Goal: Understand process/instructions

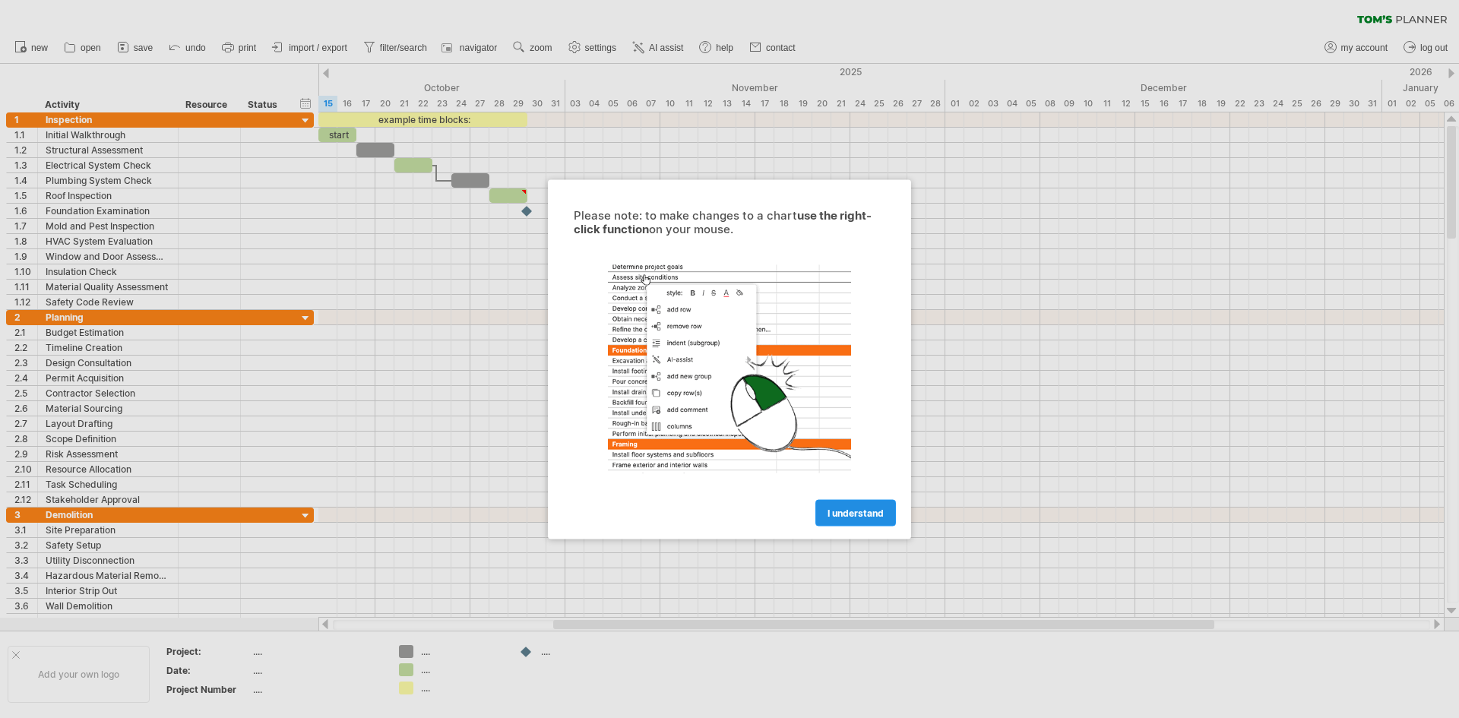
click at [869, 514] on span "I understand" at bounding box center [856, 512] width 56 height 11
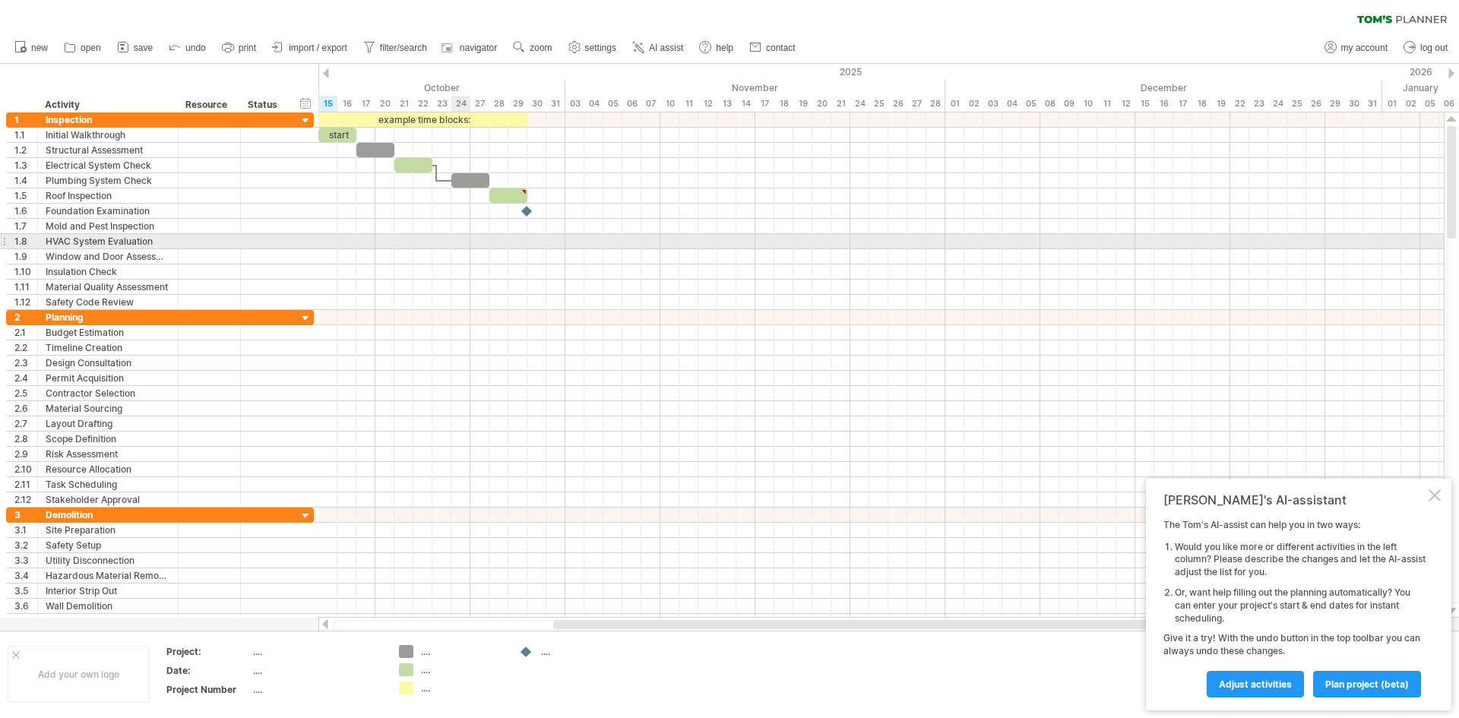
click at [422, 236] on div at bounding box center [881, 241] width 1126 height 15
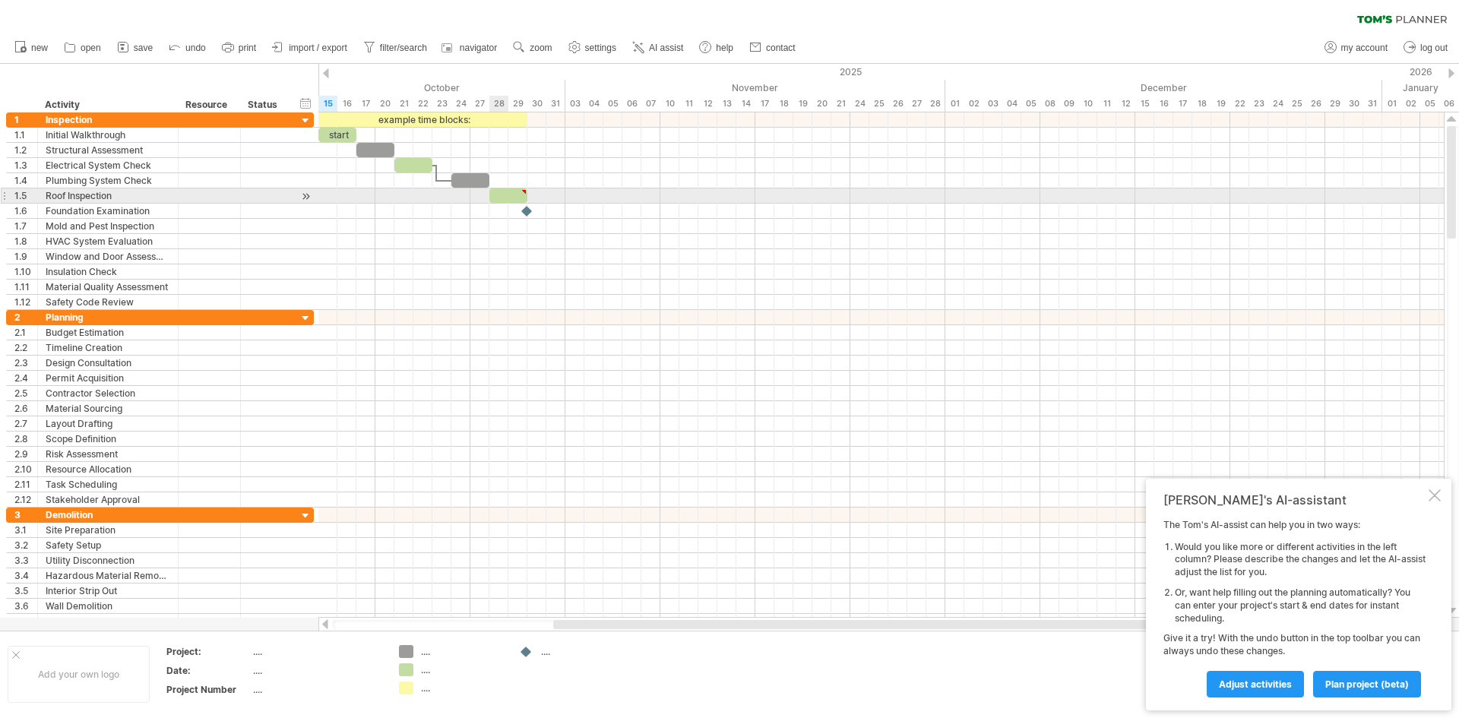
click at [507, 198] on div at bounding box center [508, 195] width 38 height 14
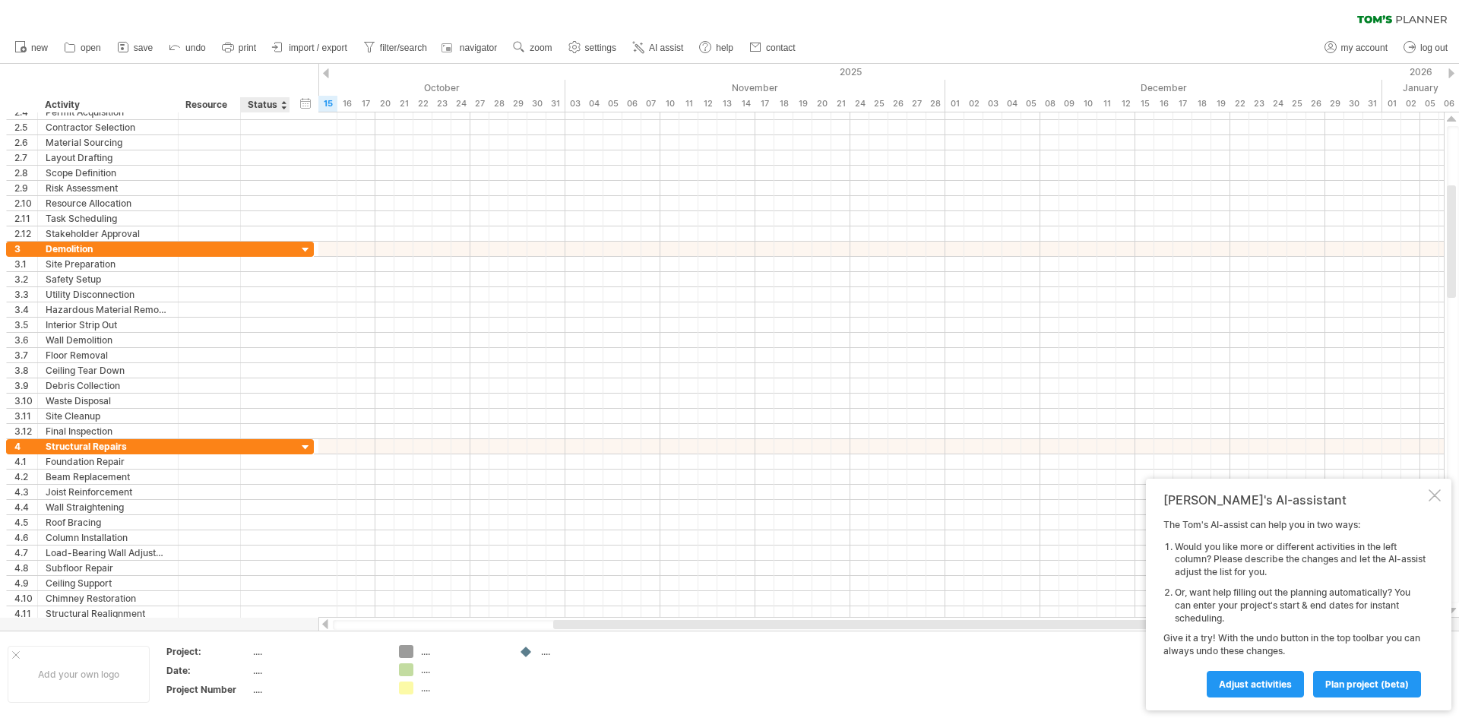
click at [262, 671] on div "...." at bounding box center [317, 670] width 128 height 13
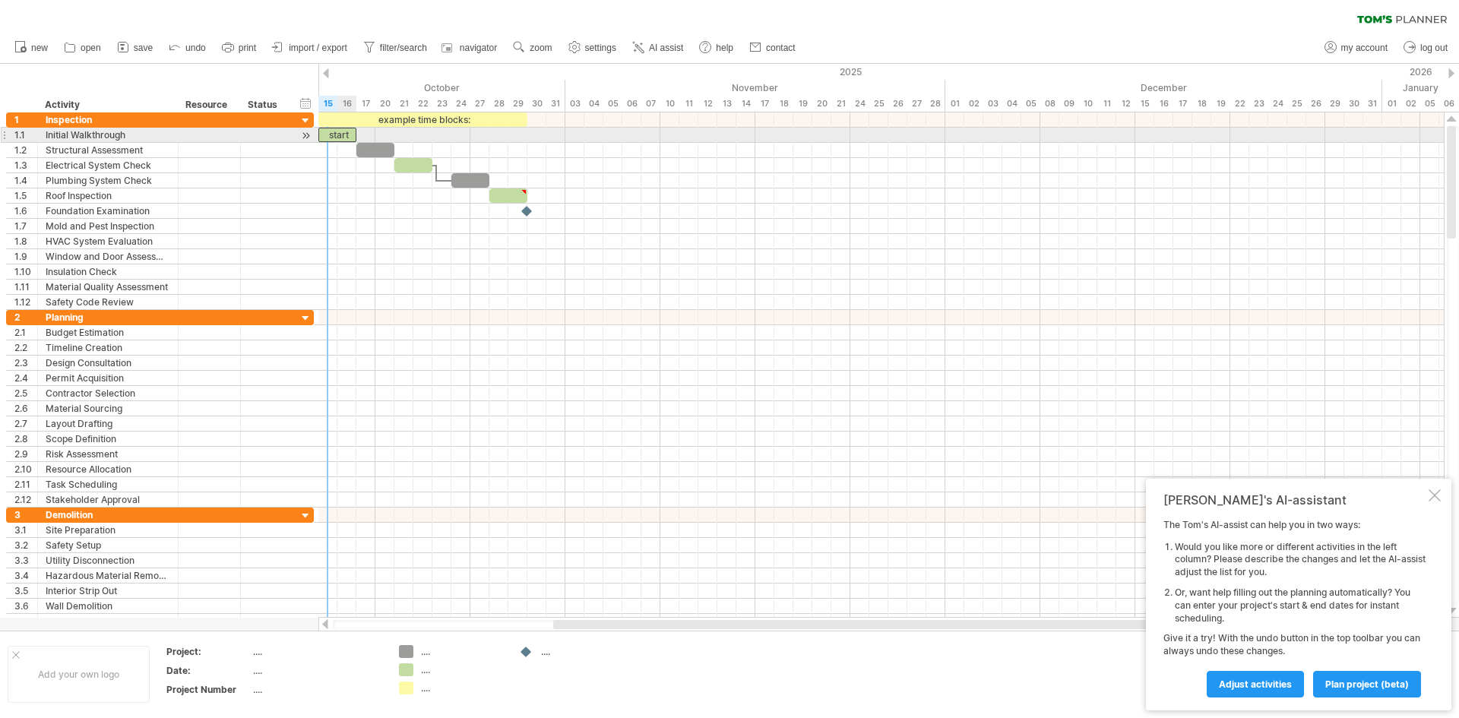
click at [335, 134] on div "start" at bounding box center [337, 135] width 38 height 14
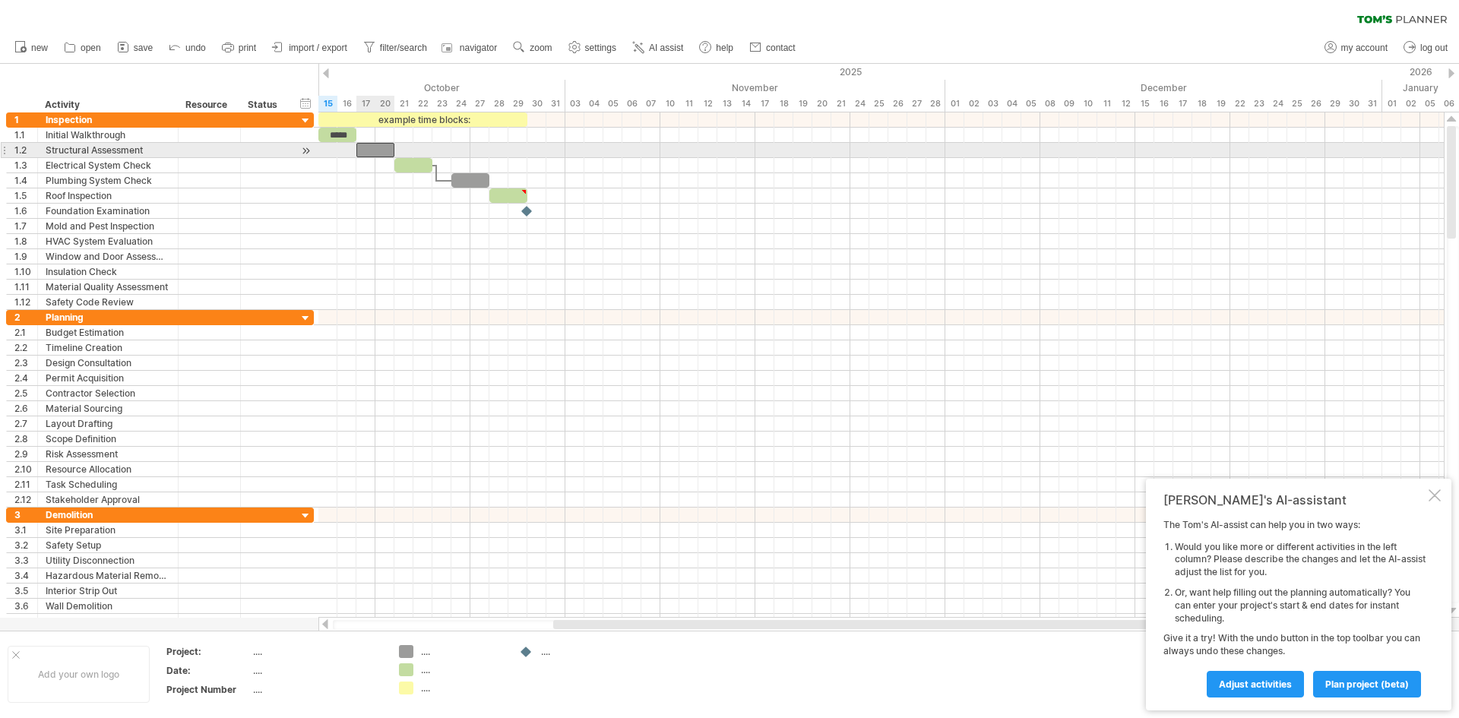
click at [374, 152] on div at bounding box center [375, 150] width 38 height 14
drag, startPoint x: 395, startPoint y: 151, endPoint x: 446, endPoint y: 151, distance: 50.9
click at [446, 151] on div "example time blocks: ***** [DATE] - 4.5 days [DATE]" at bounding box center [881, 364] width 1126 height 505
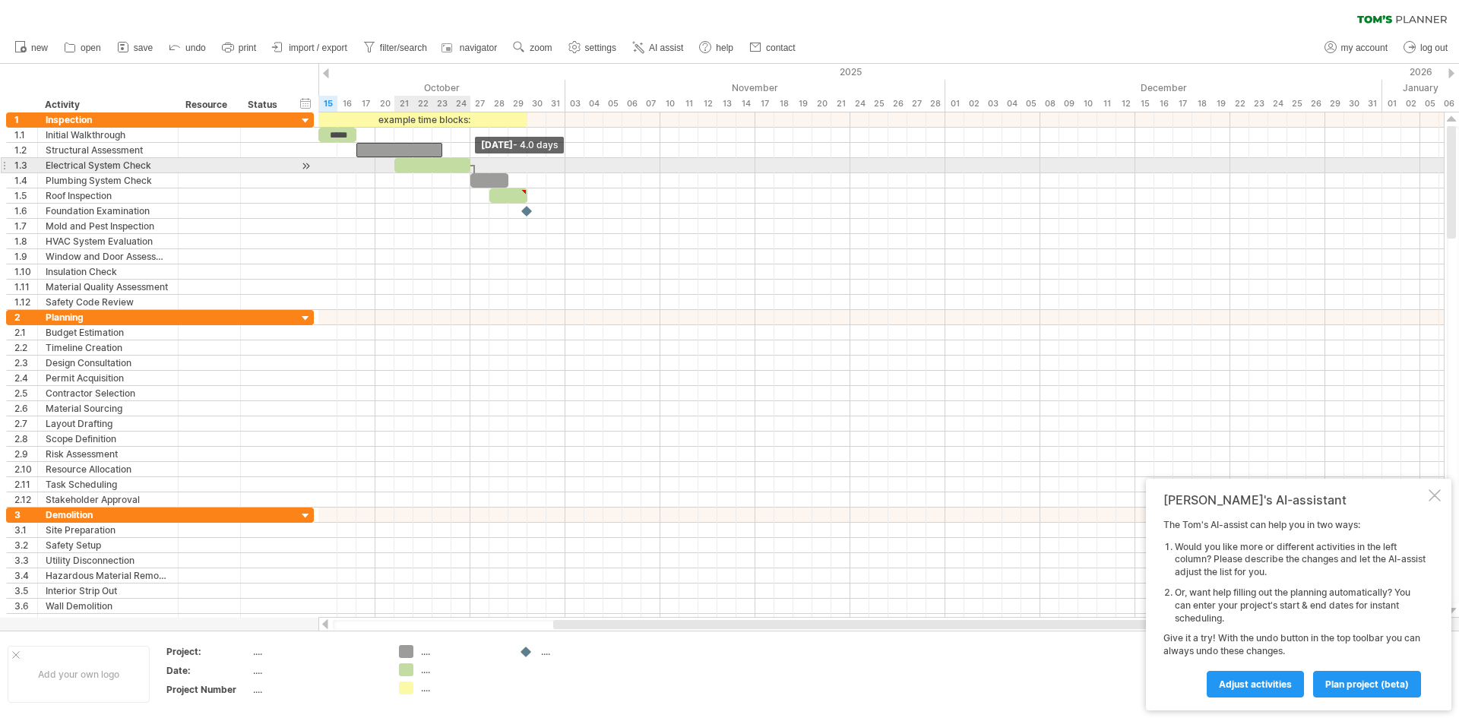
drag, startPoint x: 433, startPoint y: 166, endPoint x: 472, endPoint y: 166, distance: 38.8
click at [472, 166] on span at bounding box center [470, 165] width 6 height 14
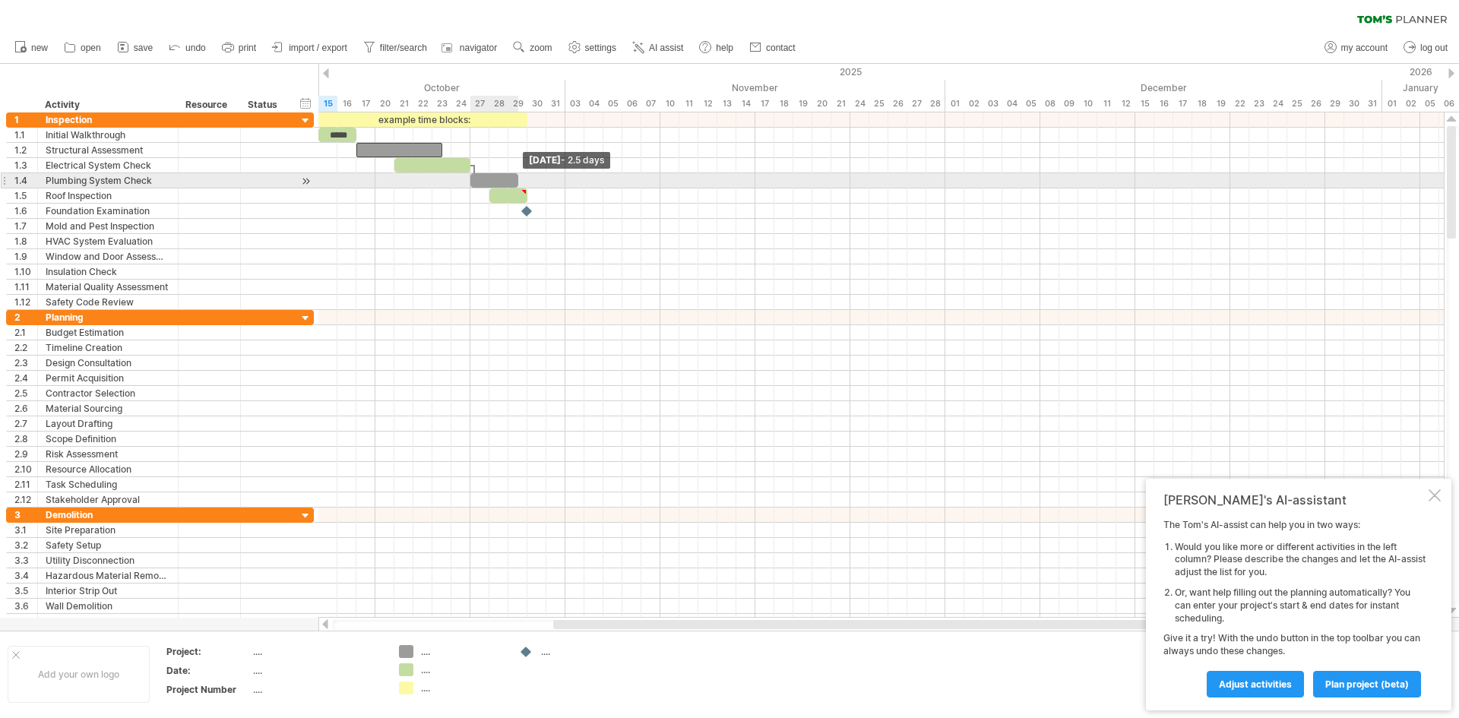
drag, startPoint x: 510, startPoint y: 180, endPoint x: 530, endPoint y: 182, distance: 20.6
click at [521, 182] on span at bounding box center [518, 180] width 6 height 14
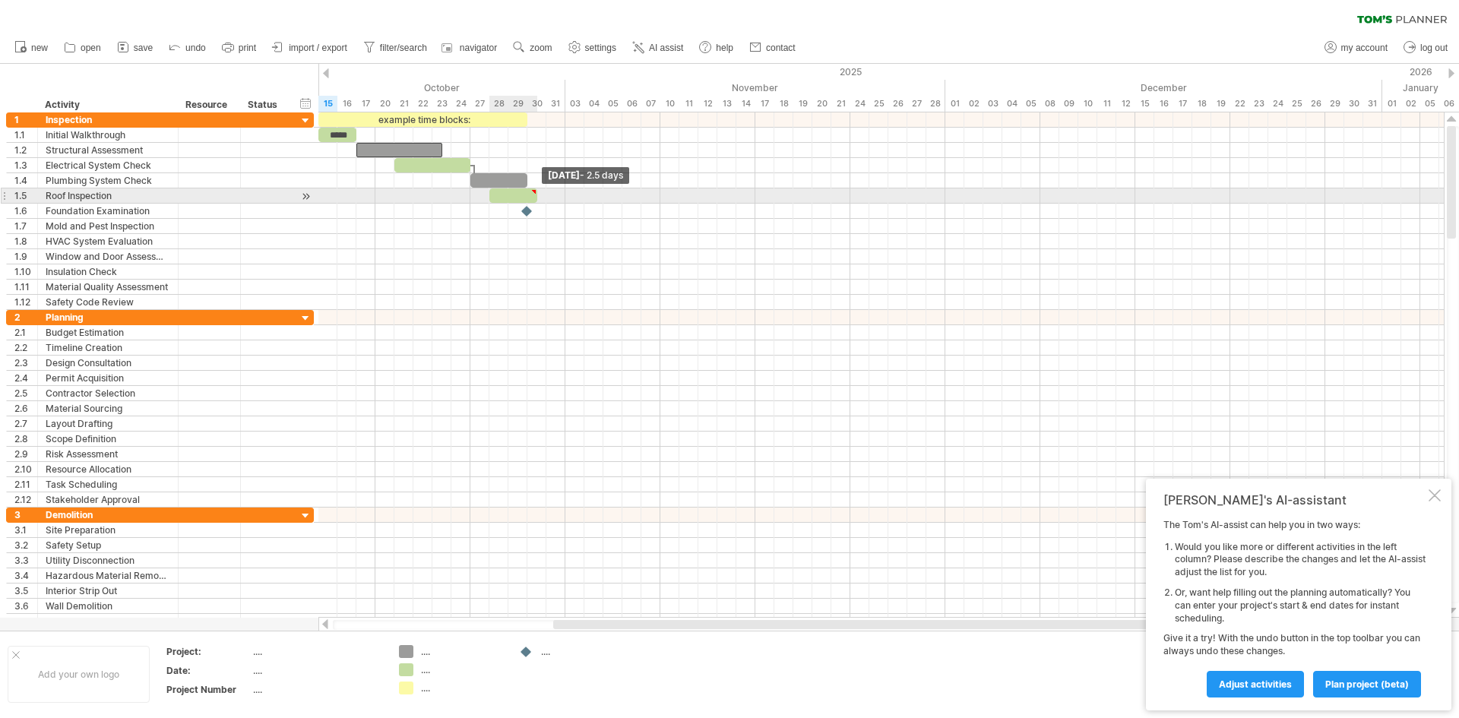
drag, startPoint x: 525, startPoint y: 197, endPoint x: 548, endPoint y: 199, distance: 22.9
click at [540, 199] on span at bounding box center [537, 195] width 6 height 14
drag, startPoint x: 489, startPoint y: 196, endPoint x: 522, endPoint y: 196, distance: 33.4
click at [522, 196] on div "example time blocks: ***** [DATE] - 3.0 days [DATE] - 1.0 days" at bounding box center [881, 364] width 1126 height 505
click at [537, 196] on div at bounding box center [536, 195] width 19 height 14
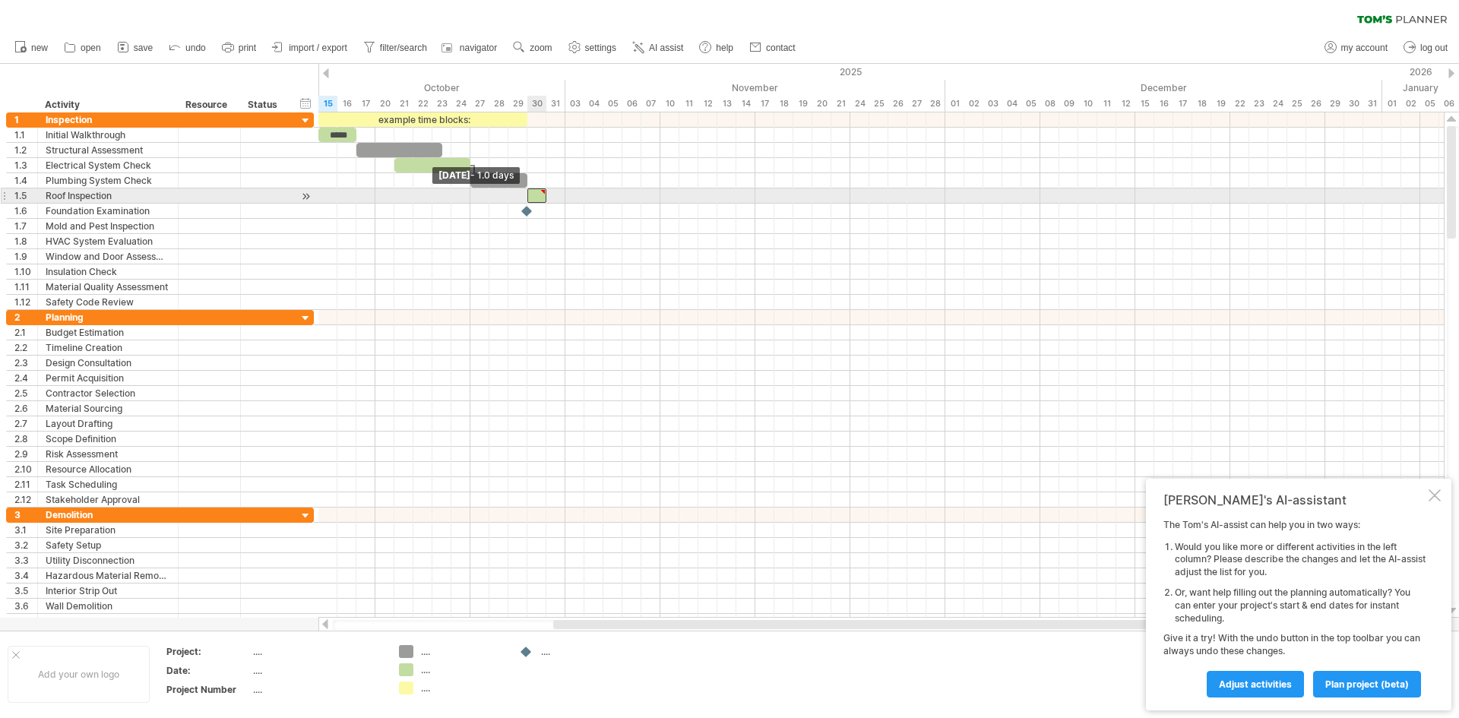
click at [524, 200] on div "example time blocks: ***** [DATE] [DATE] - 1.0 days" at bounding box center [881, 364] width 1126 height 505
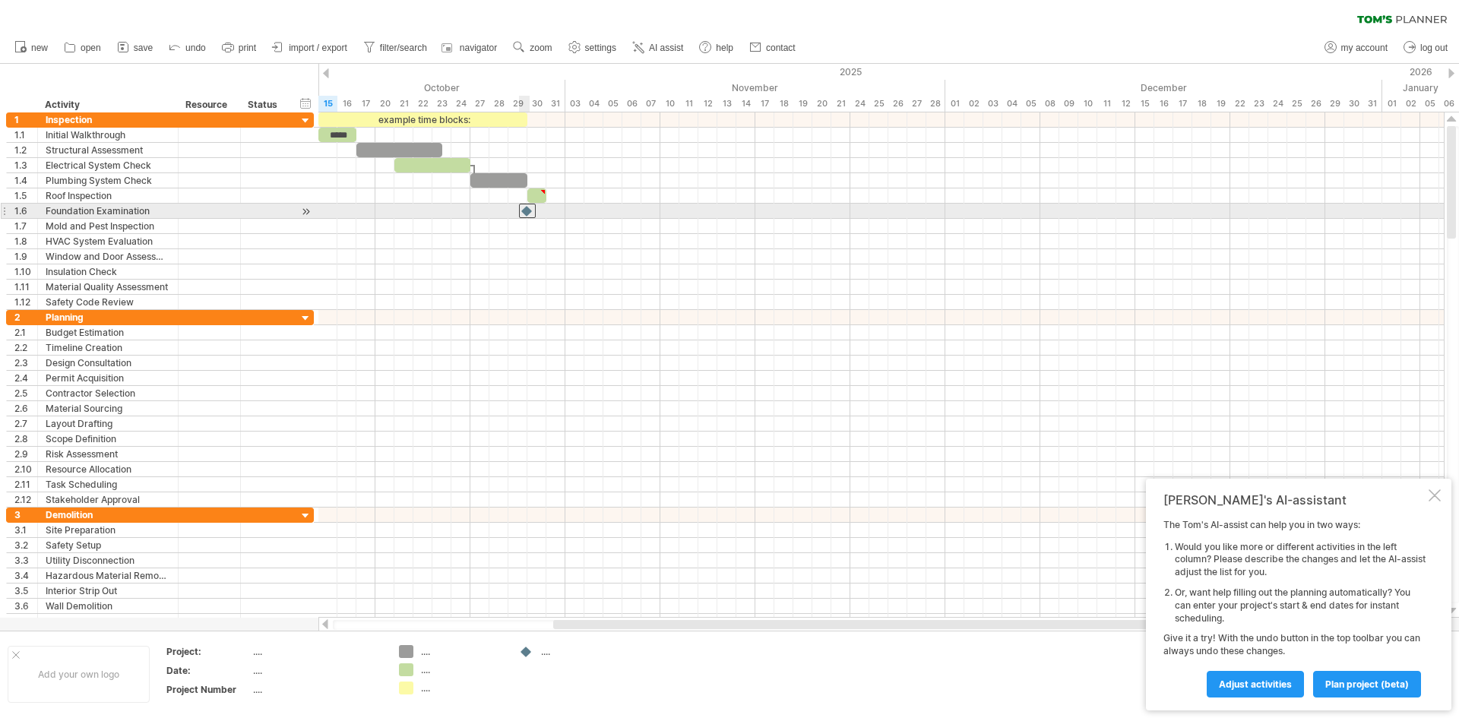
click at [528, 213] on div at bounding box center [527, 211] width 17 height 14
click at [532, 215] on div at bounding box center [527, 211] width 17 height 14
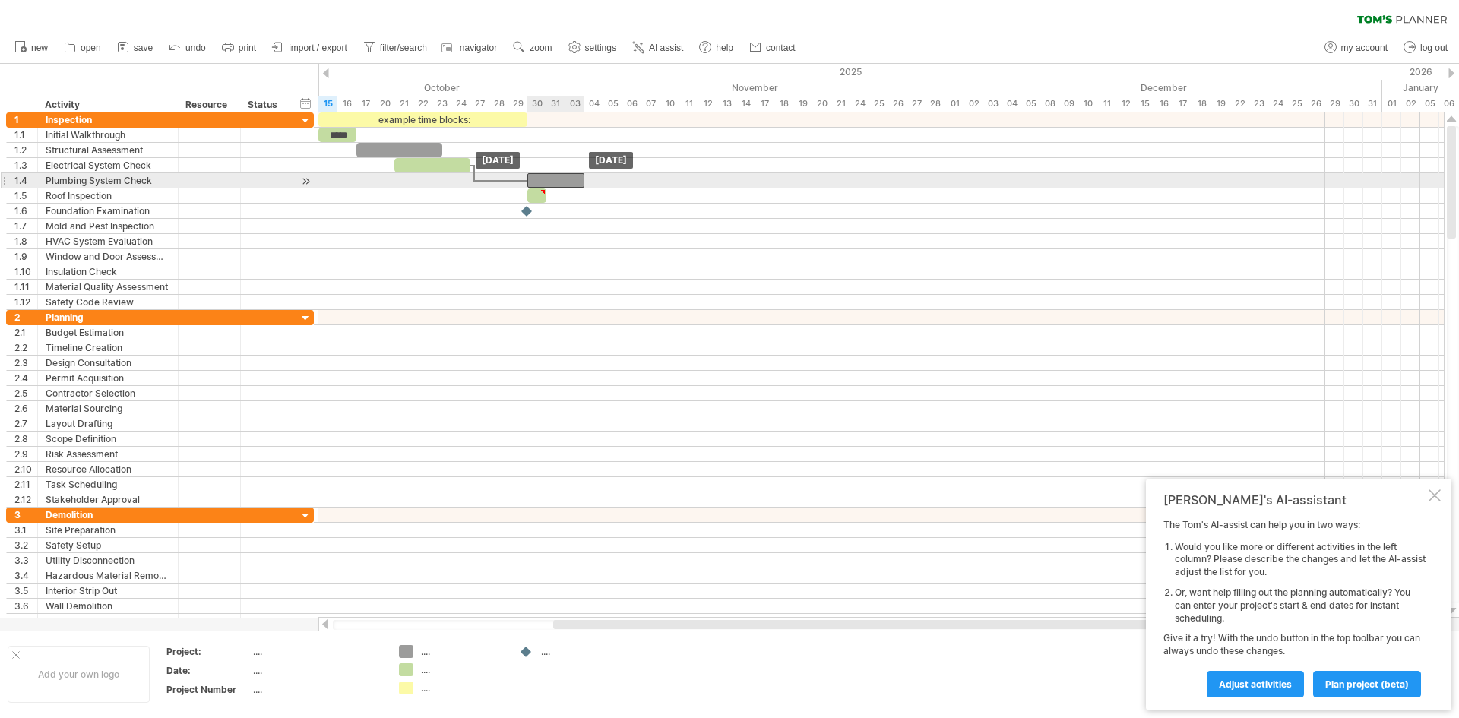
drag, startPoint x: 515, startPoint y: 178, endPoint x: 575, endPoint y: 176, distance: 59.3
click at [575, 176] on div at bounding box center [555, 180] width 57 height 14
drag, startPoint x: 568, startPoint y: 177, endPoint x: 483, endPoint y: 178, distance: 85.1
click at [483, 178] on div at bounding box center [470, 180] width 57 height 14
